Goal: Information Seeking & Learning: Learn about a topic

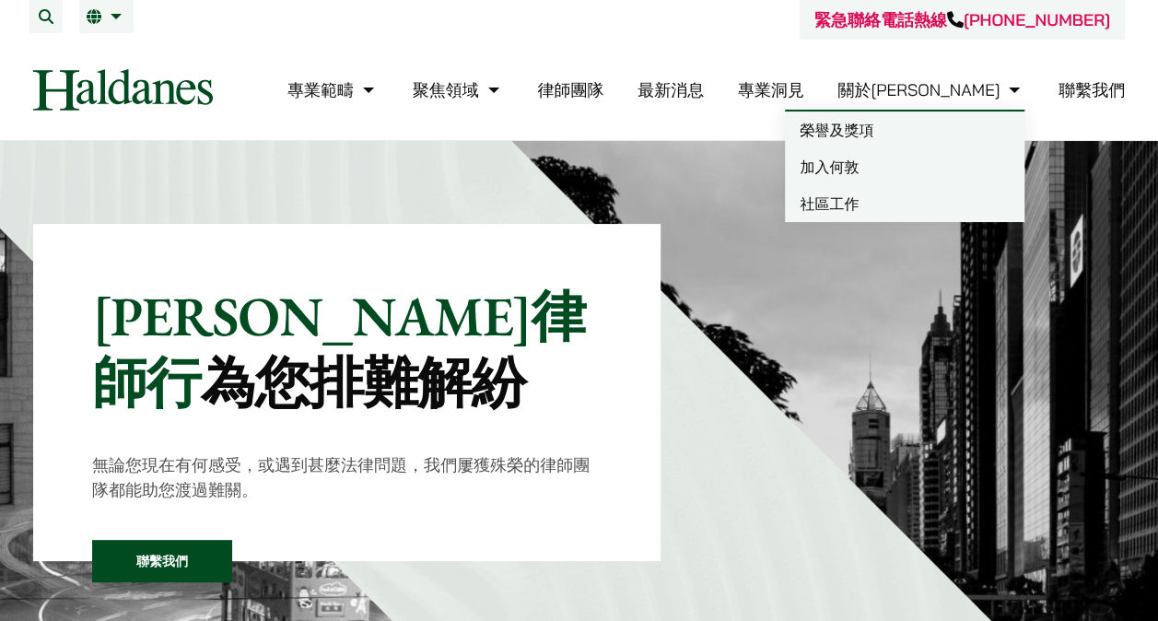
click at [842, 164] on link "加入何敦" at bounding box center [905, 166] width 240 height 37
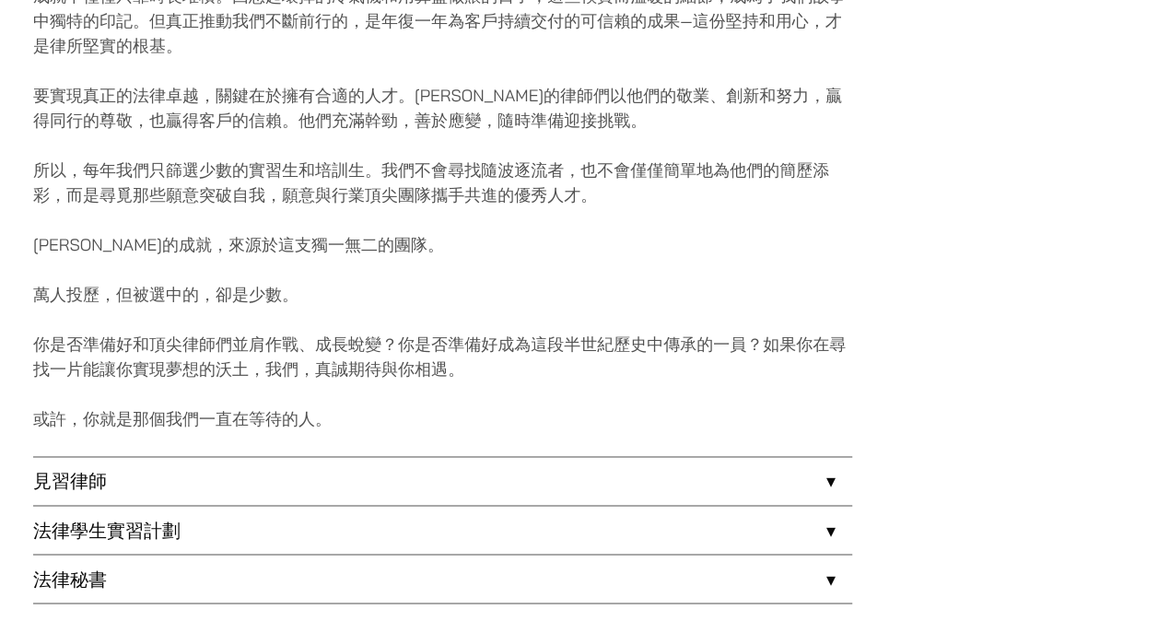
scroll to position [1567, 0]
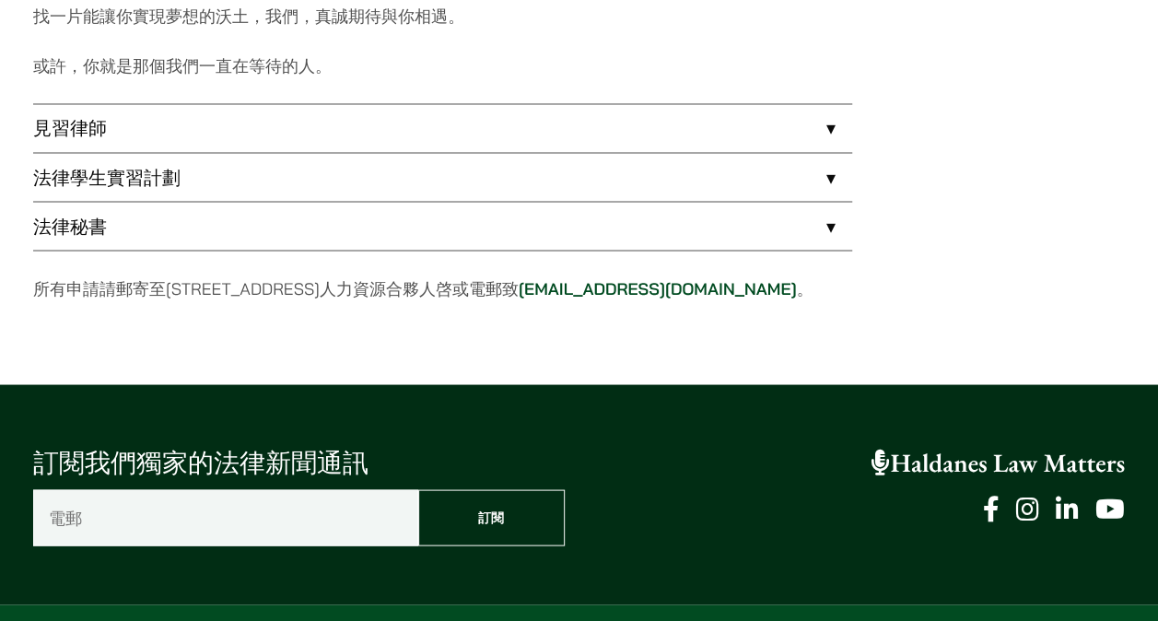
click at [96, 228] on link "法律秘書" at bounding box center [442, 226] width 819 height 48
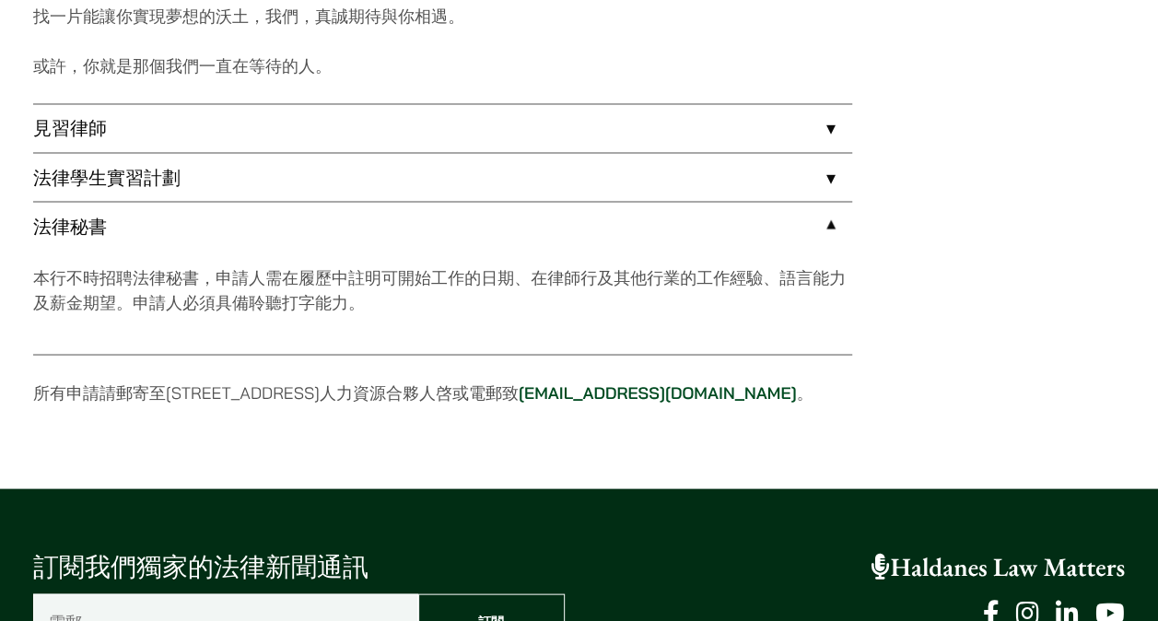
click at [87, 184] on link "法律學生實習計劃" at bounding box center [442, 177] width 819 height 48
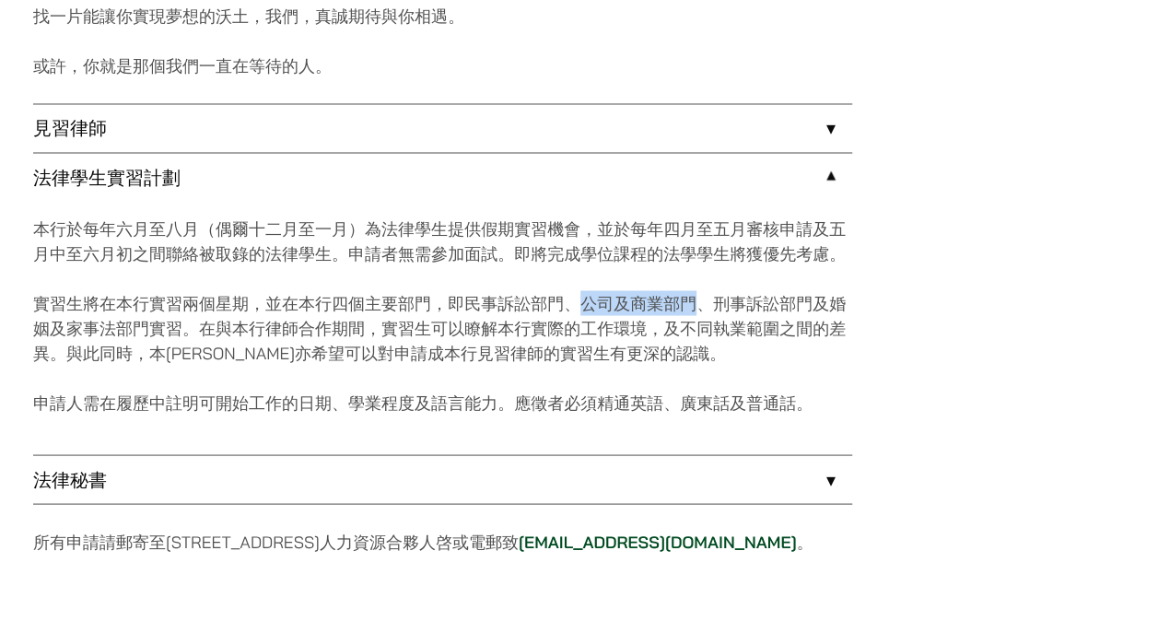
drag, startPoint x: 582, startPoint y: 305, endPoint x: 704, endPoint y: 295, distance: 122.1
click at [704, 295] on p "實習生將在本行實習兩個星期，並在本行四個主要部門，即民事訴訟部門、公司及商業部門、刑事訴訟部門及婚姻及家事法部門實習。在與本行律師合作期間，實習生可以瞭解本行…" at bounding box center [442, 327] width 819 height 75
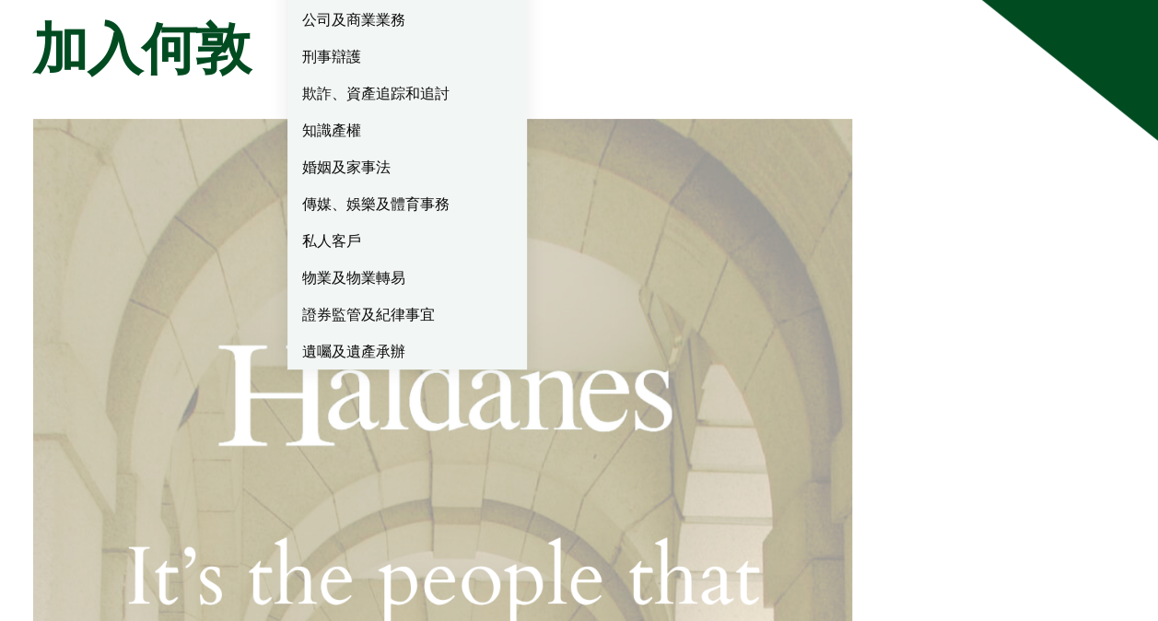
scroll to position [92, 0]
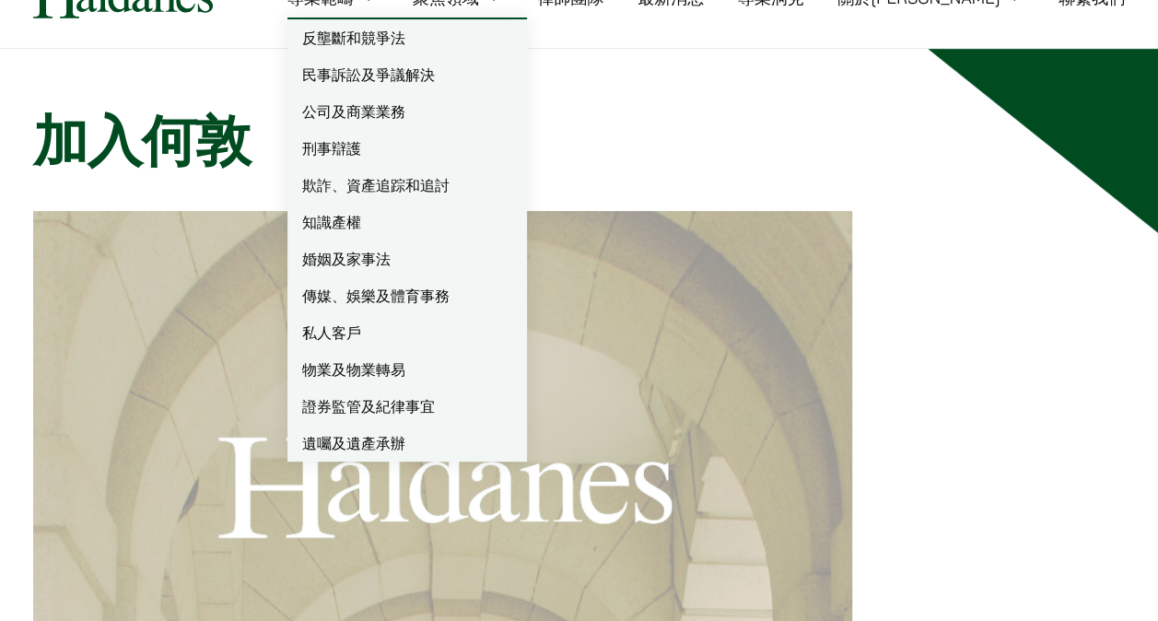
click at [477, 86] on link "民事訴訟及爭議解決" at bounding box center [408, 74] width 240 height 37
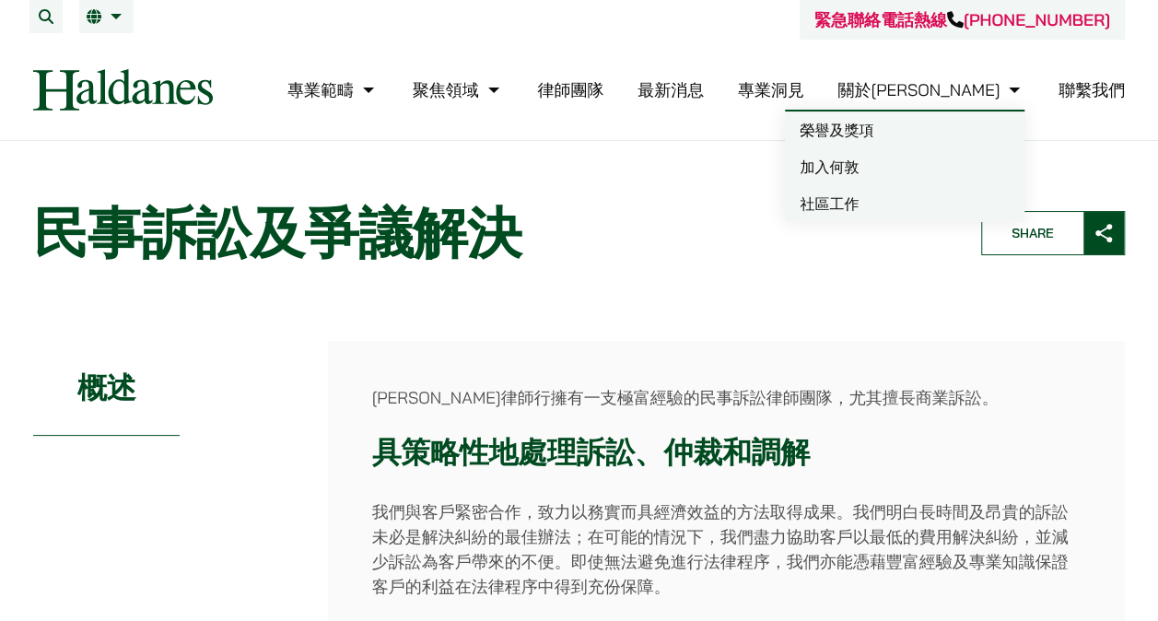
click at [1062, 91] on link "聯繫我們" at bounding box center [1092, 89] width 66 height 21
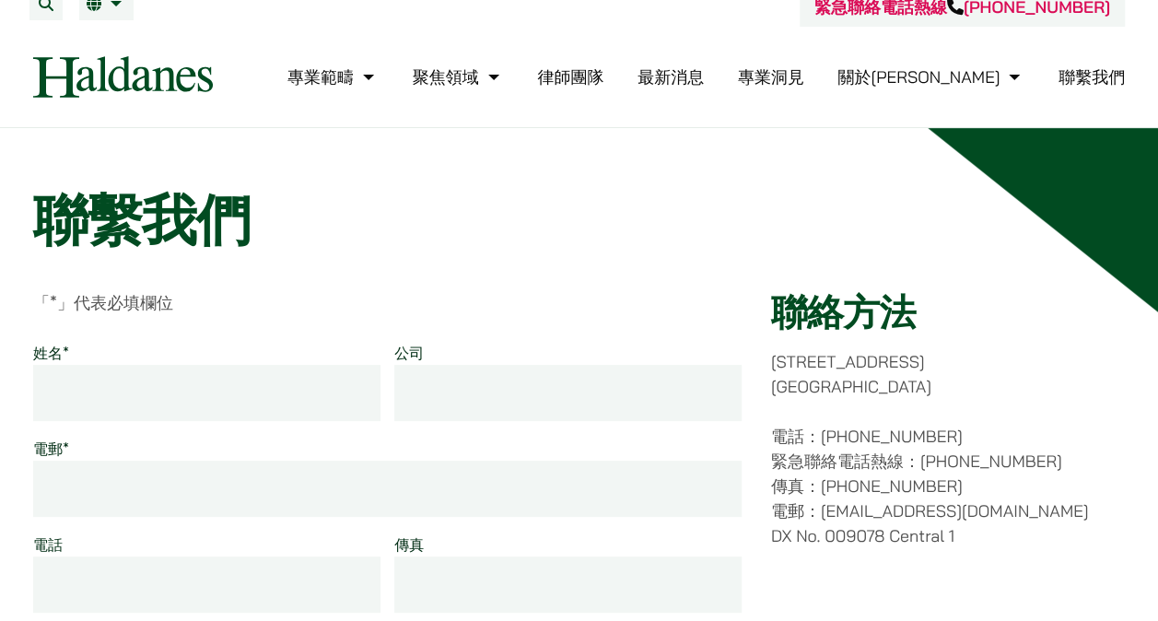
scroll to position [92, 0]
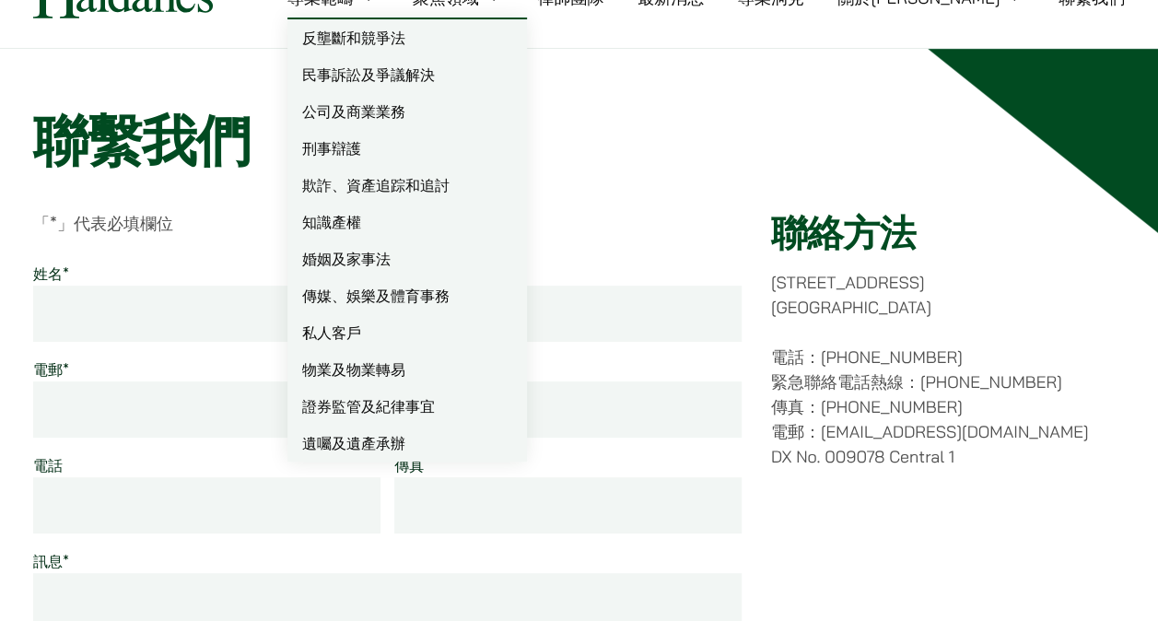
click at [447, 57] on link "民事訴訟及爭議解決" at bounding box center [408, 74] width 240 height 37
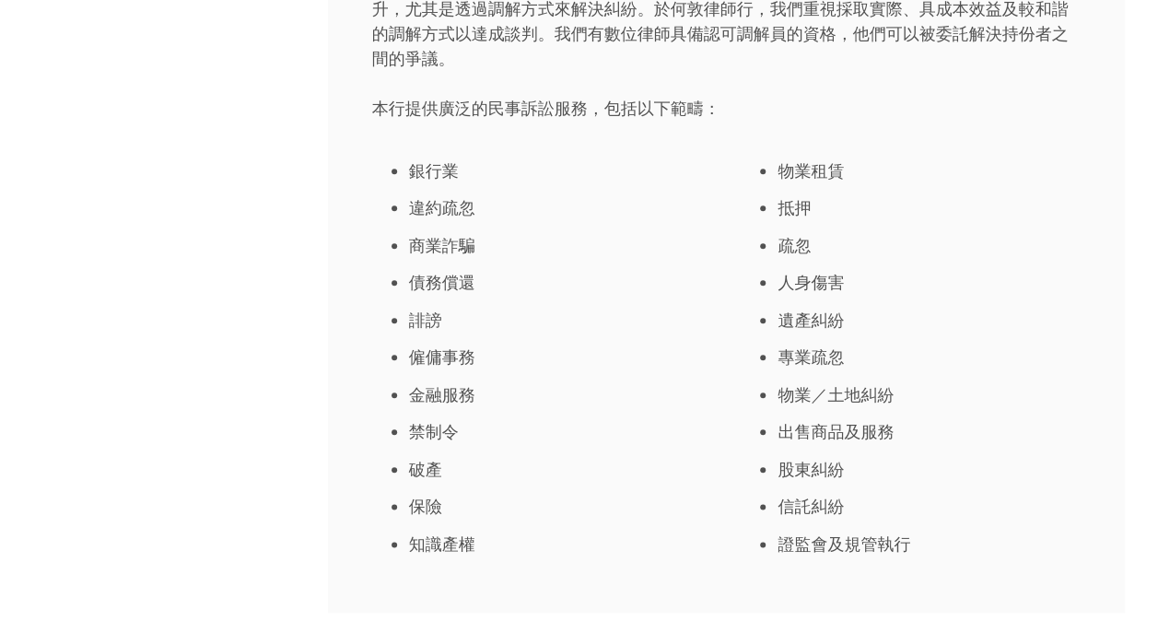
scroll to position [829, 0]
drag, startPoint x: 477, startPoint y: 547, endPoint x: 393, endPoint y: 434, distance: 140.8
click at [393, 434] on ul "銀行業 違約疏忽 商業詐騙 債務償還 誹謗 僱傭事務 金融服務 禁制令 破產 保險 知識產權" at bounding box center [542, 356] width 340 height 398
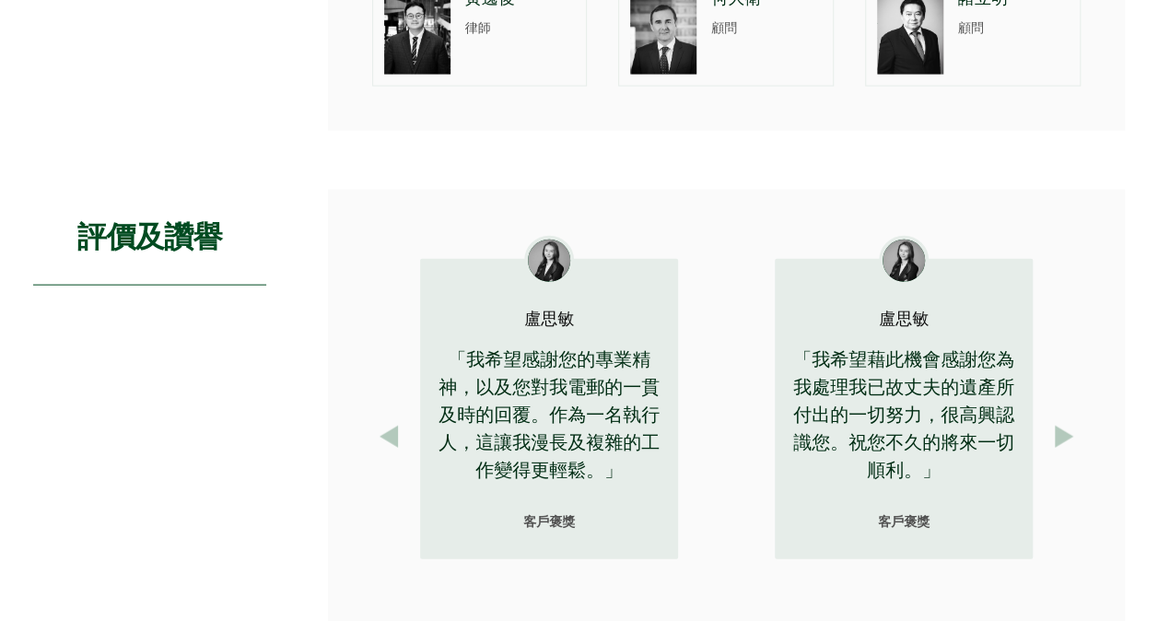
scroll to position [2028, 0]
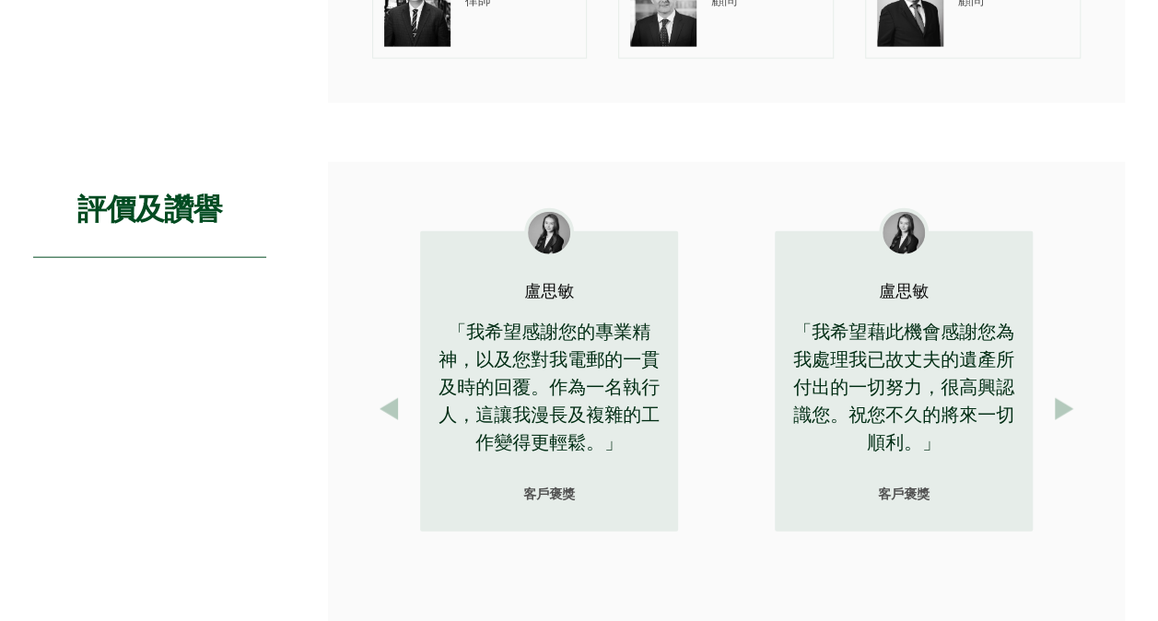
click at [1075, 418] on button "Next" at bounding box center [1064, 409] width 33 height 33
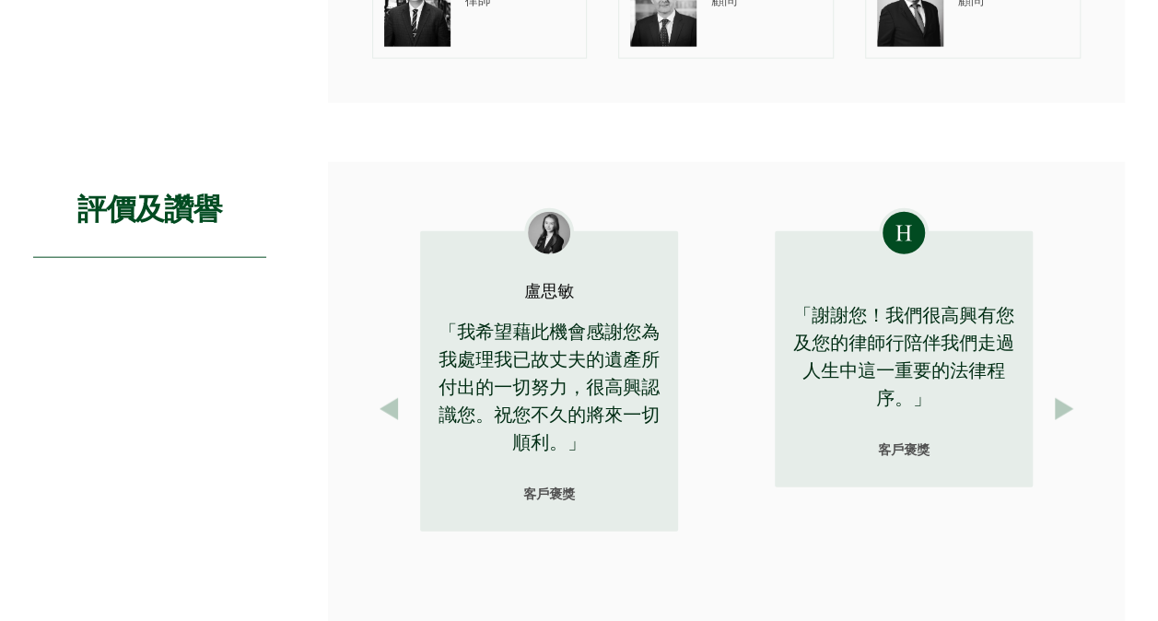
click at [1071, 411] on button "Next" at bounding box center [1064, 409] width 33 height 33
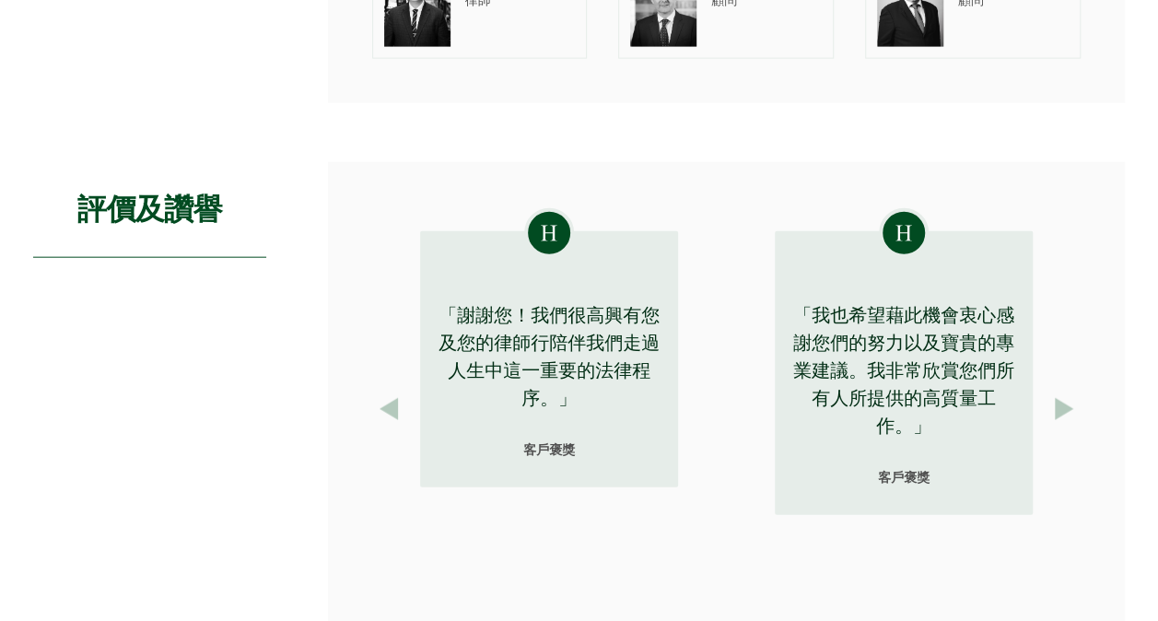
click at [1071, 411] on button "Next" at bounding box center [1064, 409] width 33 height 33
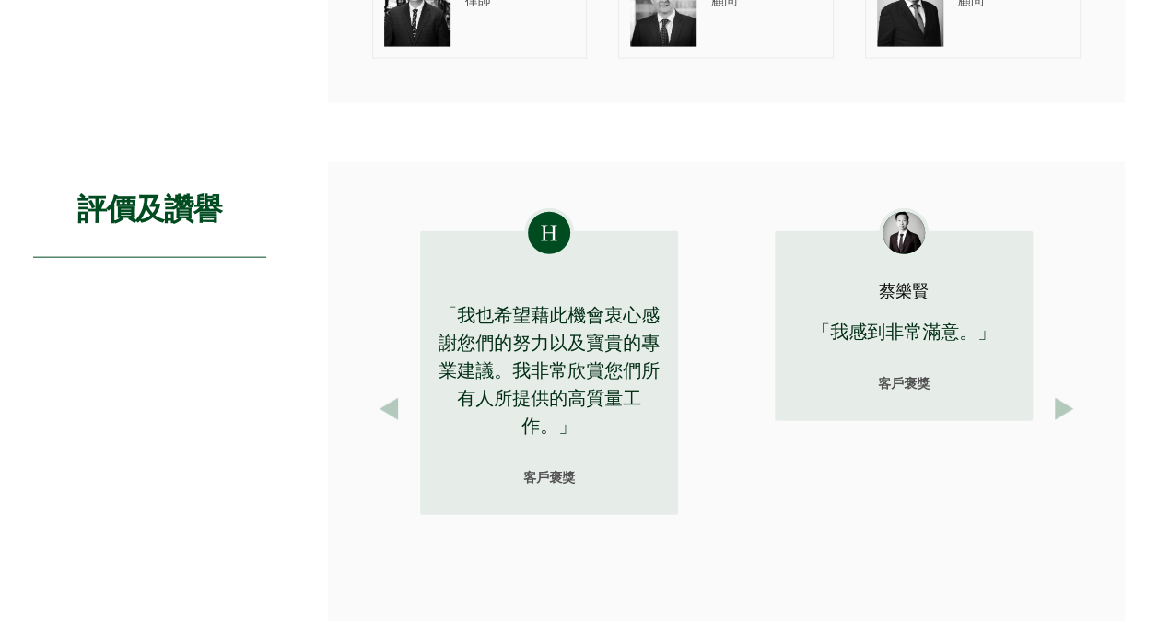
click at [1071, 411] on button "Next" at bounding box center [1064, 409] width 33 height 33
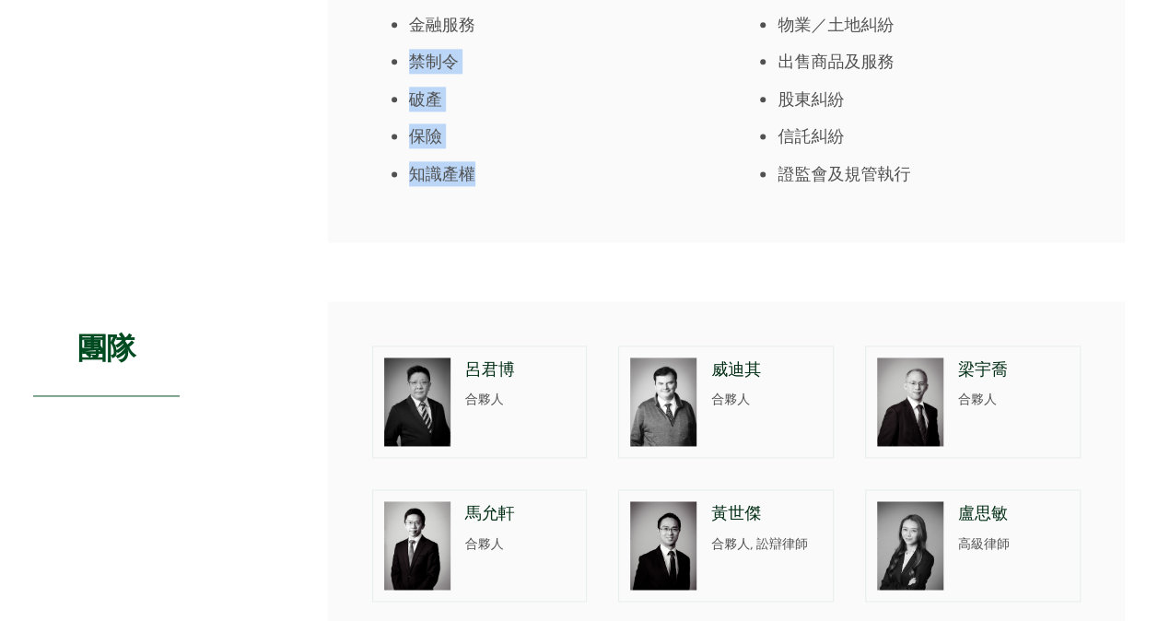
scroll to position [1290, 0]
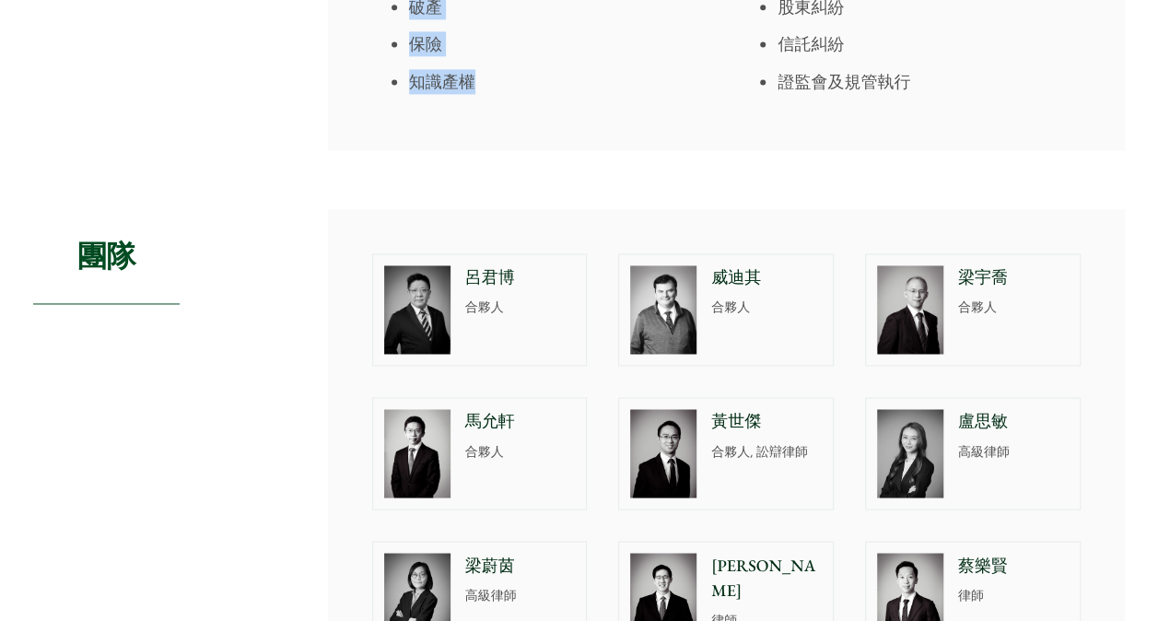
click at [990, 417] on p "盧思敏" at bounding box center [1013, 421] width 111 height 25
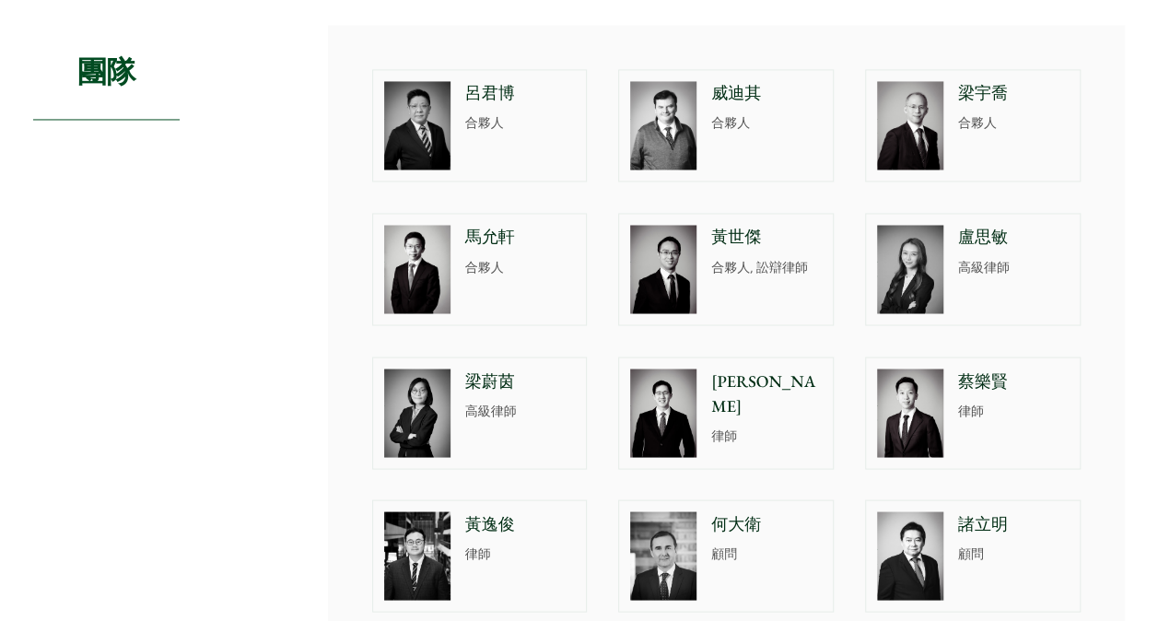
scroll to position [1843, 0]
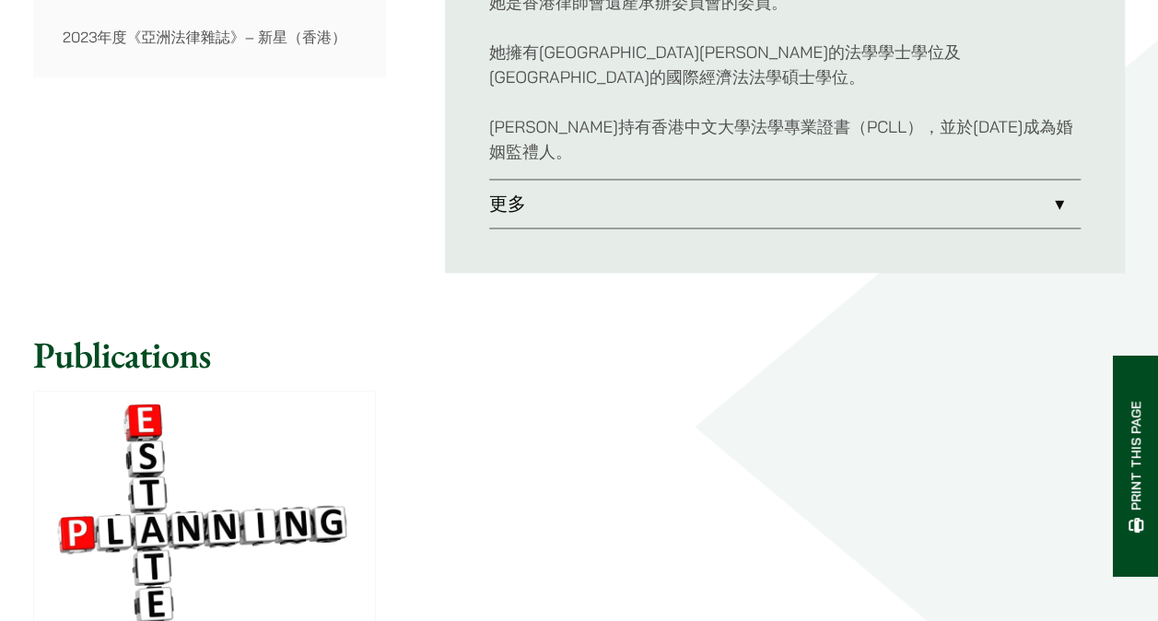
scroll to position [1198, 0]
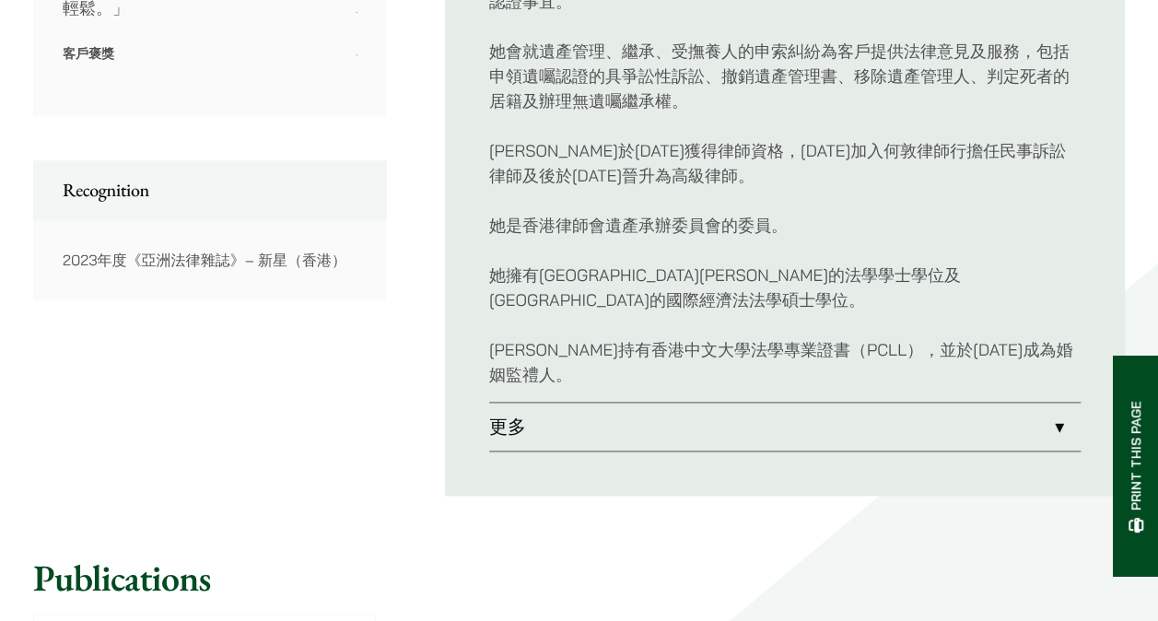
click at [748, 403] on link "更多" at bounding box center [785, 427] width 592 height 48
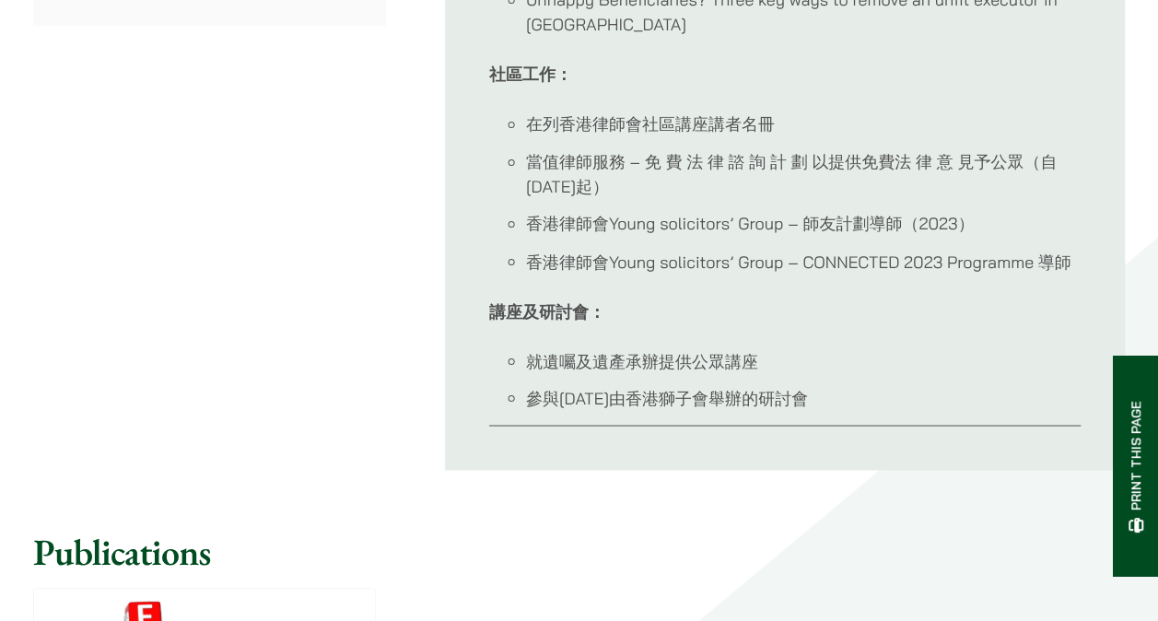
scroll to position [1659, 0]
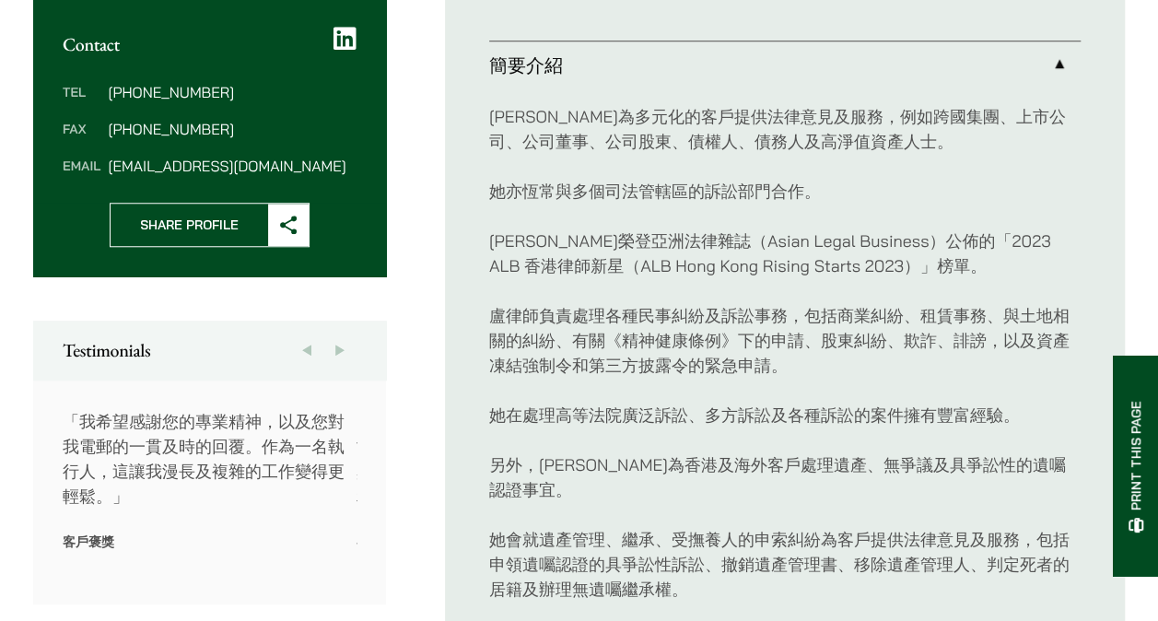
scroll to position [706, 0]
